Goal: Find specific page/section: Find specific page/section

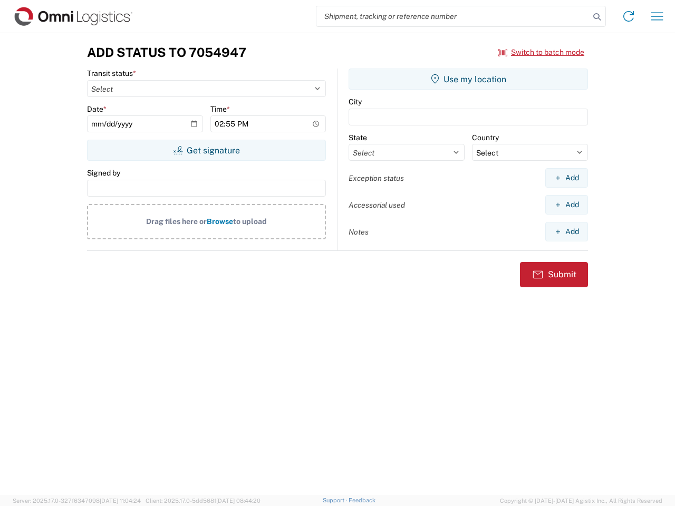
click at [453, 16] on input "search" at bounding box center [452, 16] width 273 height 20
click at [597, 17] on icon at bounding box center [596, 16] width 15 height 15
click at [628, 16] on icon at bounding box center [628, 16] width 17 height 17
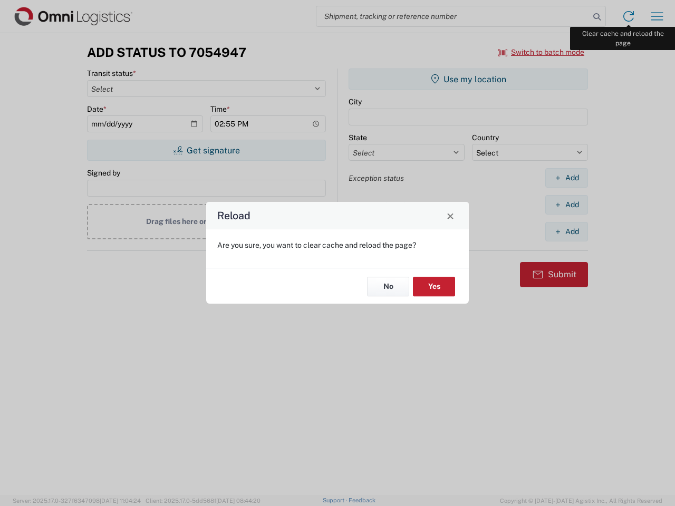
click at [657, 16] on div "Reload Are you sure, you want to clear cache and reload the page? No Yes" at bounding box center [337, 253] width 675 height 506
click at [541, 52] on div "Reload Are you sure, you want to clear cache and reload the page? No Yes" at bounding box center [337, 253] width 675 height 506
click at [206, 150] on div "Reload Are you sure, you want to clear cache and reload the page? No Yes" at bounding box center [337, 253] width 675 height 506
click at [468, 79] on div "Reload Are you sure, you want to clear cache and reload the page? No Yes" at bounding box center [337, 253] width 675 height 506
click at [566, 178] on div "Reload Are you sure, you want to clear cache and reload the page? No Yes" at bounding box center [337, 253] width 675 height 506
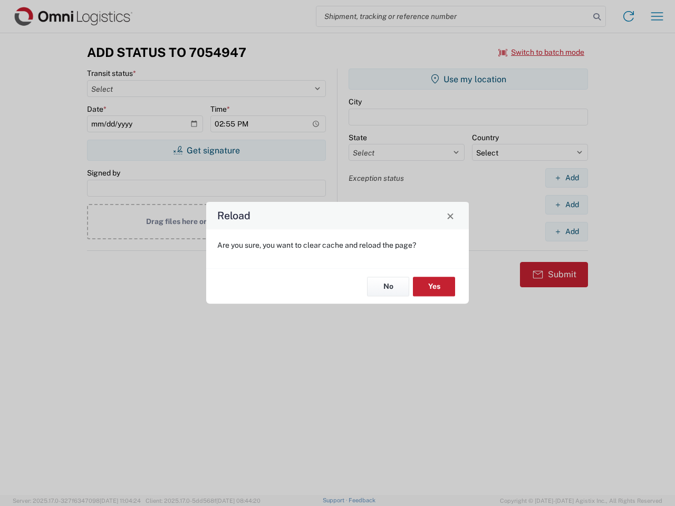
click at [566, 205] on div "Reload Are you sure, you want to clear cache and reload the page? No Yes" at bounding box center [337, 253] width 675 height 506
click at [566, 231] on div "Reload Are you sure, you want to clear cache and reload the page? No Yes" at bounding box center [337, 253] width 675 height 506
